Goal: Find specific page/section: Find specific page/section

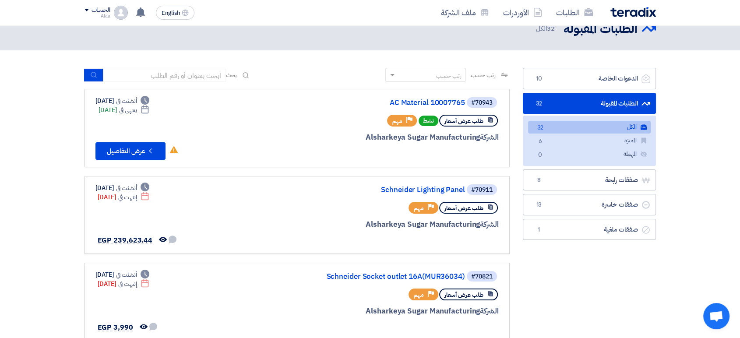
scroll to position [19, 0]
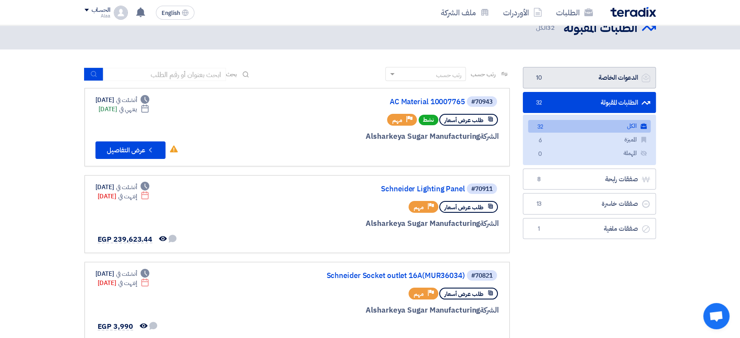
click at [594, 83] on link "الدعوات الخاصة الدعوات الخاصة 10" at bounding box center [589, 77] width 133 height 21
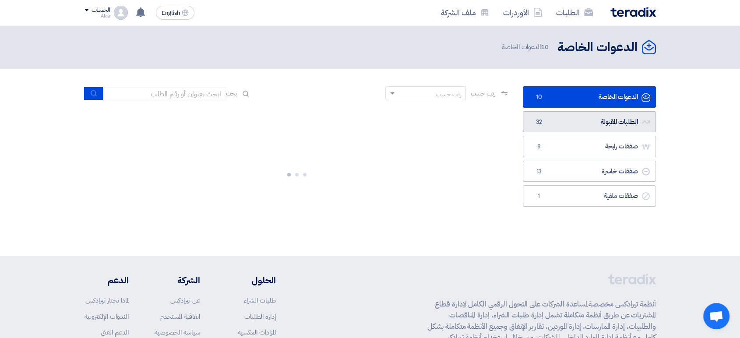
click at [614, 129] on link "الطلبات المقبولة الطلبات المقبولة 32" at bounding box center [589, 121] width 133 height 21
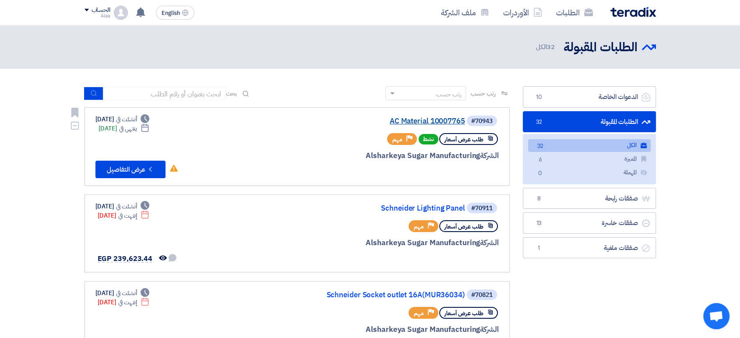
click at [445, 119] on link "AC Material 10007765" at bounding box center [377, 121] width 175 height 8
